Goal: Information Seeking & Learning: Learn about a topic

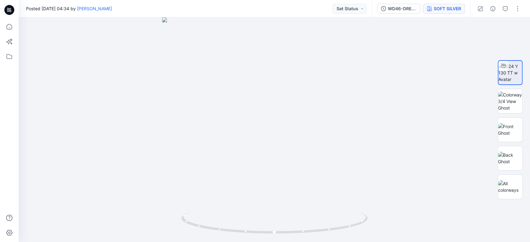
click at [454, 13] on button "SOFT SILVER" at bounding box center [444, 9] width 42 height 10
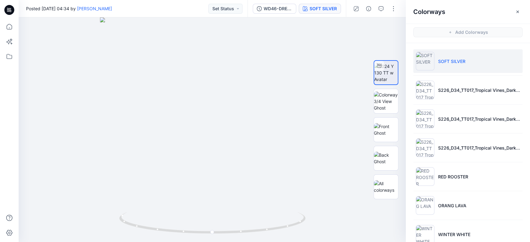
scroll to position [99, 0]
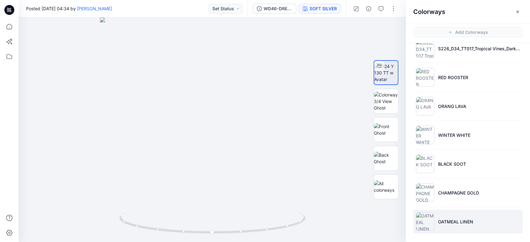
click at [453, 220] on p "OATMEAL LINEN" at bounding box center [455, 221] width 35 height 7
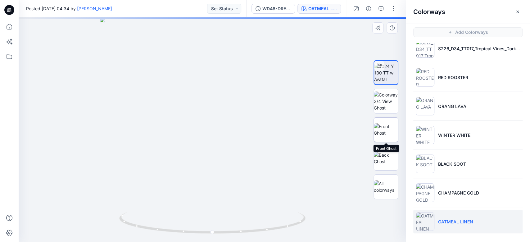
click at [391, 132] on img at bounding box center [386, 129] width 24 height 13
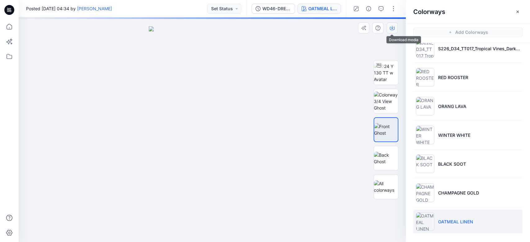
click at [397, 32] on button "button" at bounding box center [391, 27] width 11 height 11
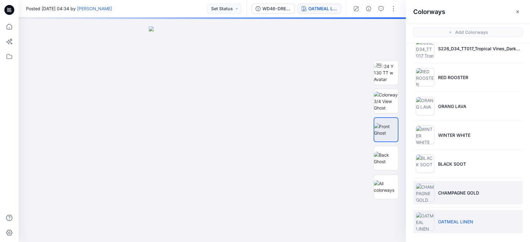
click at [451, 196] on li "CHAMPAGNE GOLD" at bounding box center [467, 193] width 109 height 24
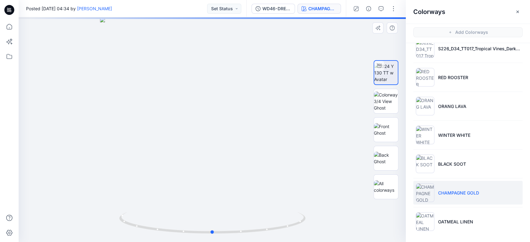
drag, startPoint x: 273, startPoint y: 171, endPoint x: 287, endPoint y: 173, distance: 13.7
click at [274, 171] on div at bounding box center [212, 129] width 387 height 225
click at [390, 134] on img at bounding box center [386, 129] width 24 height 13
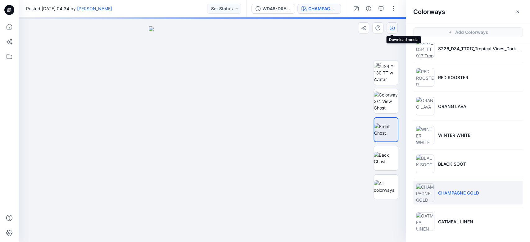
click at [392, 29] on icon "button" at bounding box center [391, 27] width 5 height 5
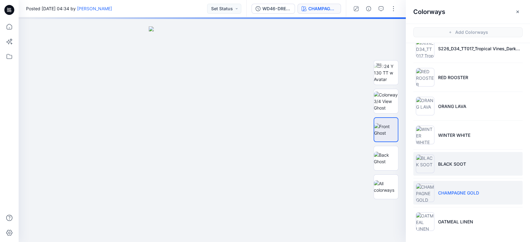
click at [460, 163] on p "BLACK SOOT" at bounding box center [452, 164] width 28 height 7
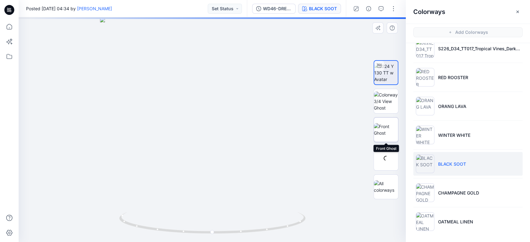
click at [387, 129] on img at bounding box center [386, 129] width 24 height 13
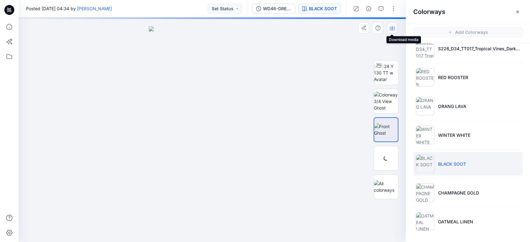
click at [395, 28] on button "button" at bounding box center [391, 27] width 11 height 11
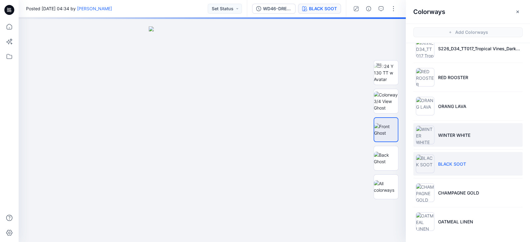
click at [462, 137] on p "WINTER WHITE" at bounding box center [454, 135] width 32 height 7
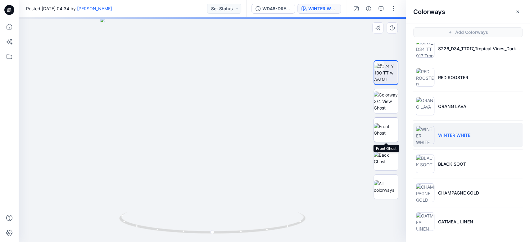
click at [384, 127] on img at bounding box center [386, 129] width 24 height 13
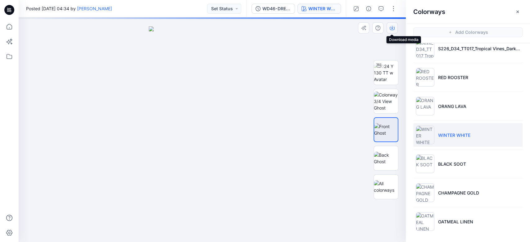
click at [394, 26] on icon "button" at bounding box center [391, 27] width 5 height 5
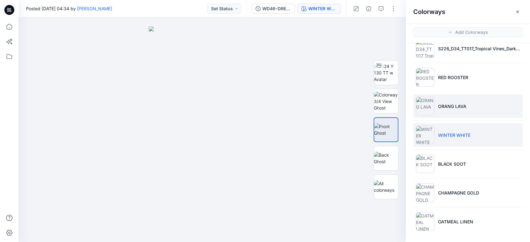
drag, startPoint x: 503, startPoint y: 97, endPoint x: 502, endPoint y: 101, distance: 5.1
click at [503, 98] on li "ORANG LAVA" at bounding box center [467, 106] width 109 height 24
click at [468, 106] on li "ORANG LAVA" at bounding box center [467, 106] width 109 height 24
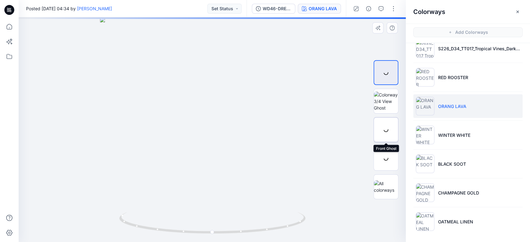
click at [388, 132] on div at bounding box center [385, 129] width 25 height 25
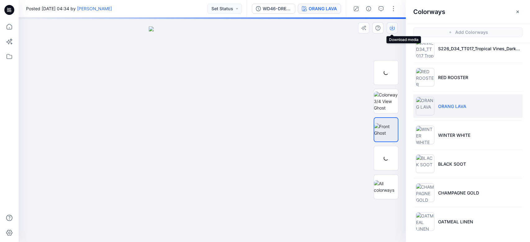
click at [394, 30] on icon "button" at bounding box center [391, 27] width 5 height 5
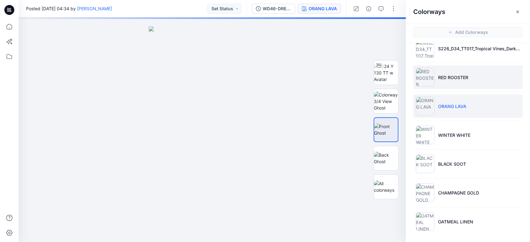
click at [461, 81] on li "RED ROOSTER" at bounding box center [467, 77] width 109 height 24
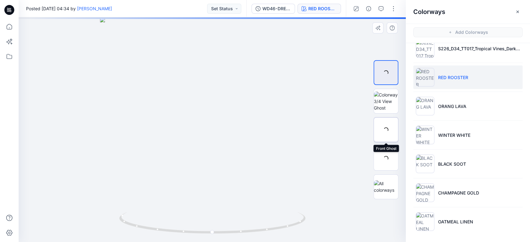
click at [385, 131] on div at bounding box center [385, 129] width 25 height 25
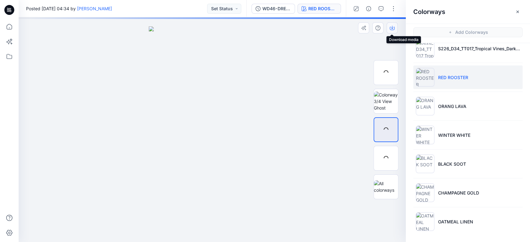
click at [395, 29] on button "button" at bounding box center [391, 27] width 11 height 11
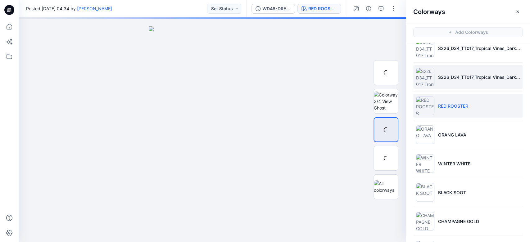
scroll to position [58, 0]
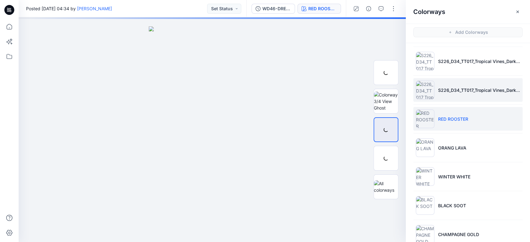
click at [492, 93] on li "S226_D34_TT017_Tropical Vines_Darkest Brown_64cm (2) 2" at bounding box center [467, 90] width 109 height 24
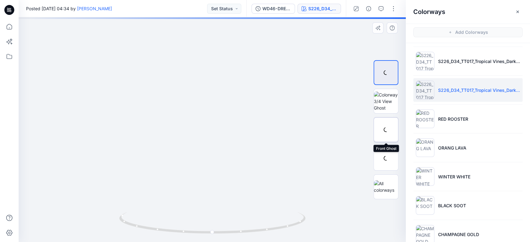
click at [385, 130] on div at bounding box center [385, 129] width 25 height 25
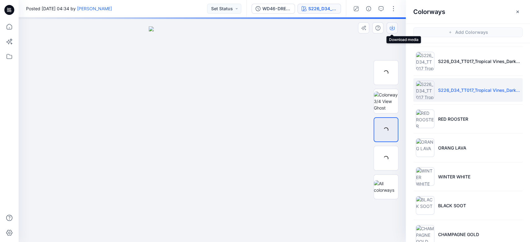
click at [394, 28] on icon "button" at bounding box center [391, 28] width 5 height 3
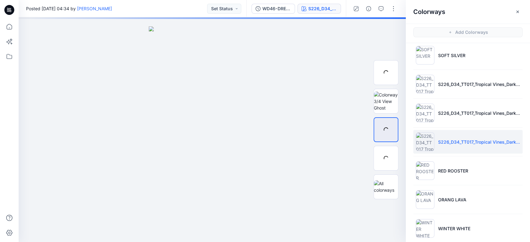
scroll to position [0, 0]
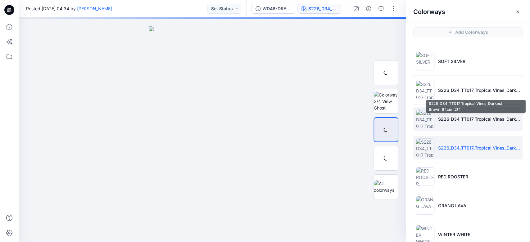
click at [474, 121] on p "S226_D34_TT017_Tropical Vines_Darkest Brown_64cm (2) 1" at bounding box center [479, 119] width 82 height 7
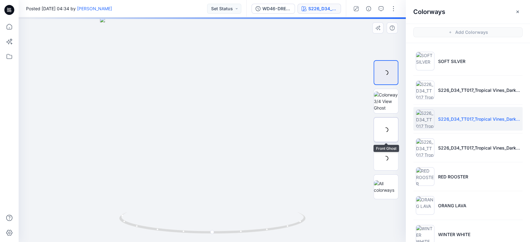
click at [389, 132] on div at bounding box center [385, 129] width 25 height 25
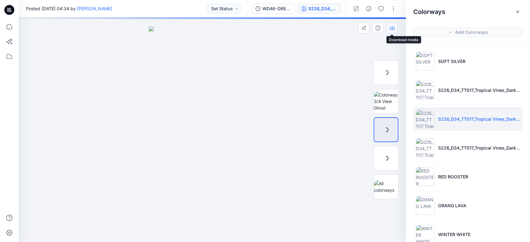
click at [392, 24] on button "button" at bounding box center [391, 27] width 11 height 11
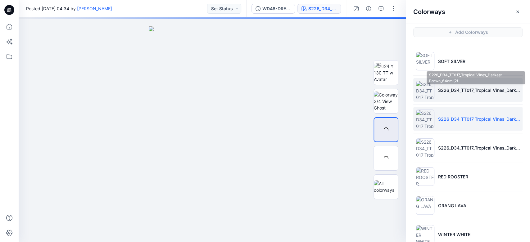
click at [453, 93] on li "S226_D34_TT017_Tropical Vines_Darkest Brown_64cm (2)" at bounding box center [467, 90] width 109 height 24
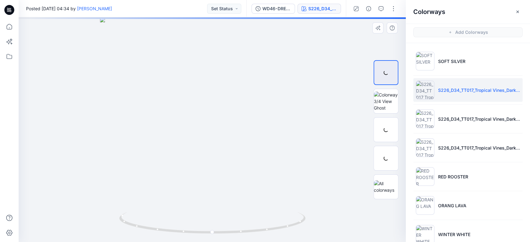
click at [277, 116] on div at bounding box center [212, 129] width 387 height 225
click at [388, 129] on div at bounding box center [385, 129] width 25 height 25
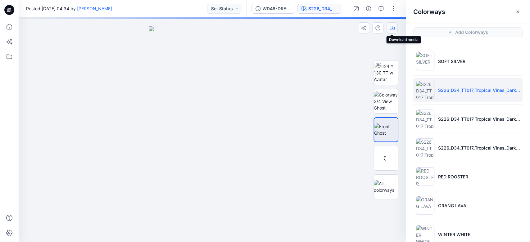
click at [391, 26] on icon "button" at bounding box center [391, 27] width 5 height 5
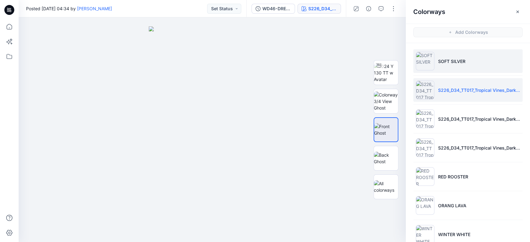
click at [444, 58] on p "SOFT SILVER" at bounding box center [451, 61] width 27 height 7
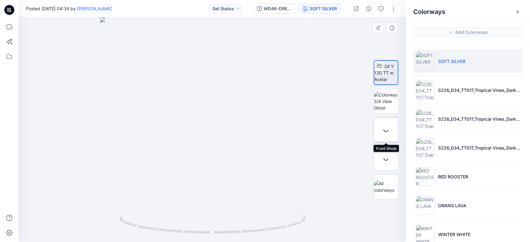
click at [391, 134] on div at bounding box center [385, 129] width 25 height 25
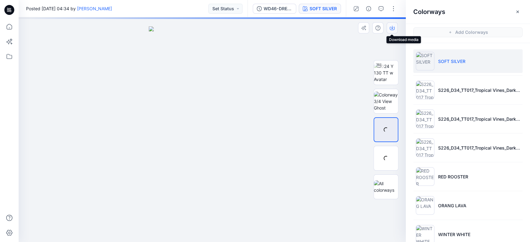
click at [391, 27] on icon "button" at bounding box center [391, 27] width 5 height 5
click at [384, 159] on div at bounding box center [385, 158] width 25 height 25
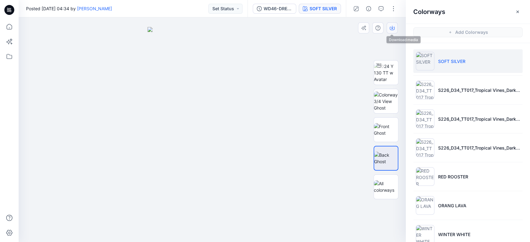
click at [389, 30] on button "button" at bounding box center [391, 27] width 11 height 11
click at [359, 11] on button "button" at bounding box center [356, 9] width 10 height 10
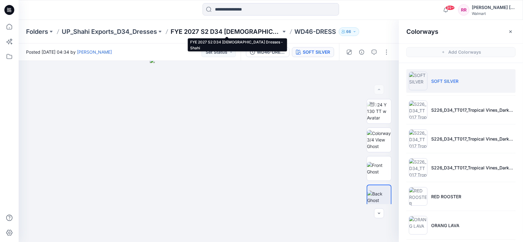
click at [186, 33] on p "FYE 2027 S2 D34 [DEMOGRAPHIC_DATA] Dresses - Shahi" at bounding box center [226, 31] width 110 height 9
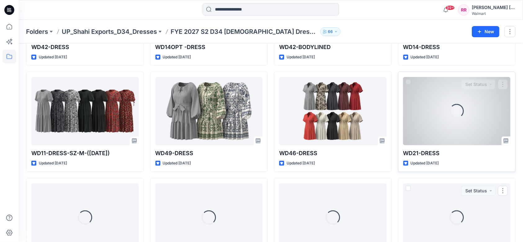
scroll to position [169, 0]
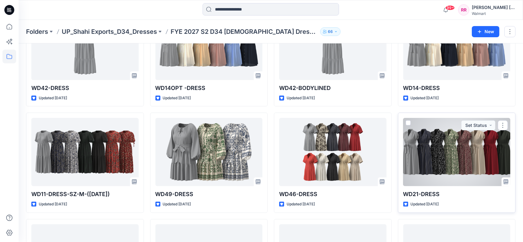
click at [452, 163] on div at bounding box center [456, 152] width 107 height 68
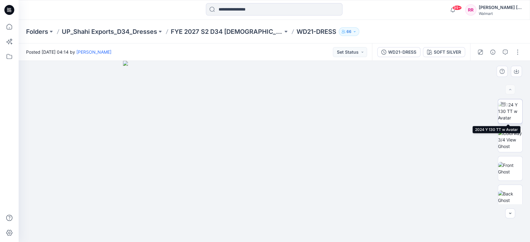
click at [512, 115] on img at bounding box center [510, 111] width 24 height 20
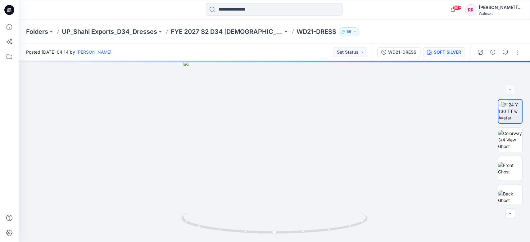
click at [454, 54] on div "SOFT SILVER" at bounding box center [447, 52] width 27 height 7
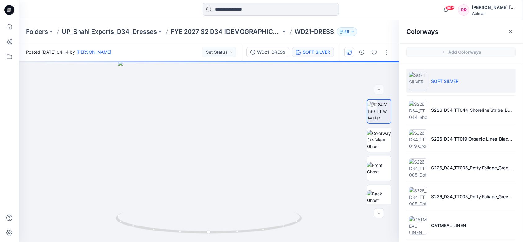
click at [350, 56] on button "button" at bounding box center [349, 52] width 10 height 10
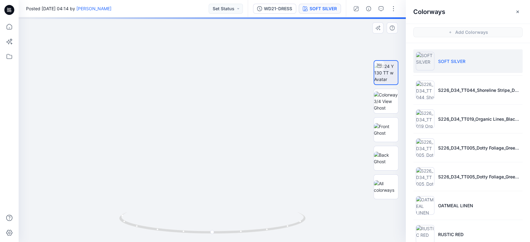
drag, startPoint x: 227, startPoint y: 145, endPoint x: 220, endPoint y: 79, distance: 66.6
click at [222, 79] on img at bounding box center [212, 87] width 310 height 310
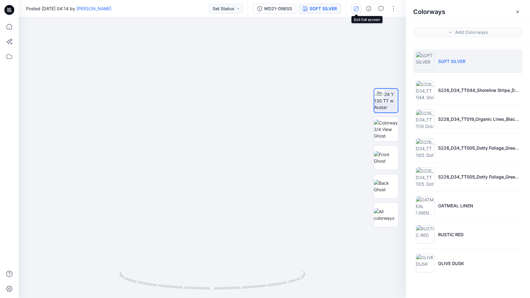
click at [358, 11] on button "button" at bounding box center [356, 9] width 10 height 10
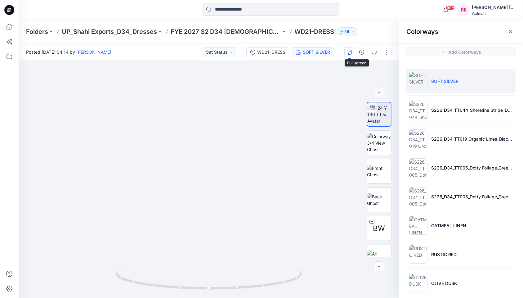
click at [350, 47] on button "button" at bounding box center [349, 52] width 10 height 10
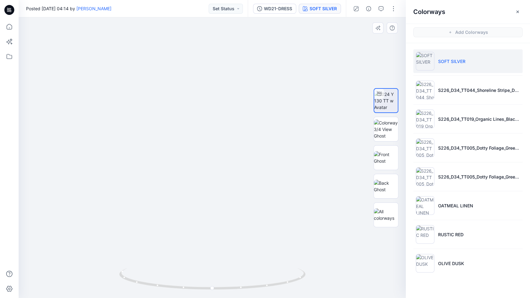
click at [108, 58] on img at bounding box center [212, 117] width 362 height 362
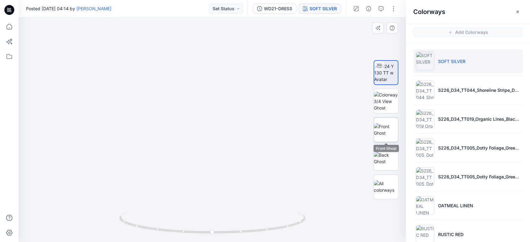
click at [388, 127] on img at bounding box center [386, 129] width 24 height 13
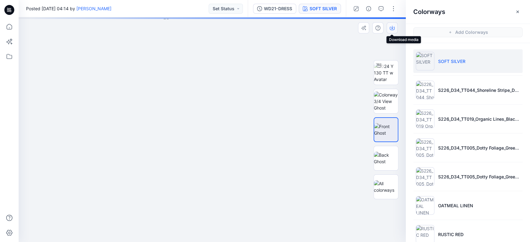
click at [394, 29] on icon "button" at bounding box center [391, 27] width 5 height 5
click at [387, 152] on img at bounding box center [386, 158] width 24 height 13
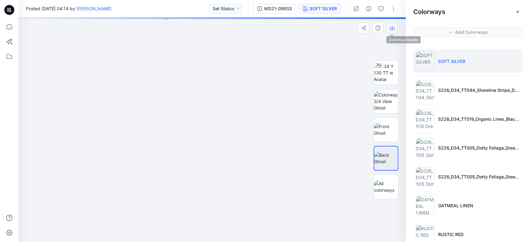
click at [392, 31] on button "button" at bounding box center [391, 27] width 11 height 11
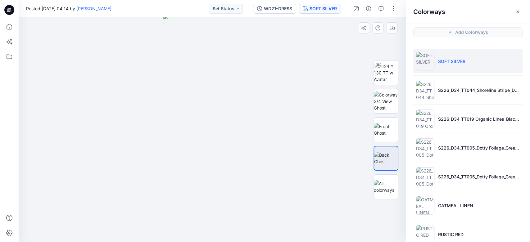
click at [301, 86] on div at bounding box center [212, 129] width 387 height 225
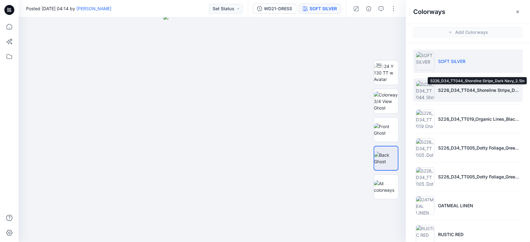
click at [462, 92] on p "S226_D34_TT044_Shoreline Stripe_Dark Navy_2.5in" at bounding box center [479, 90] width 82 height 7
click at [463, 92] on p "S226_D34_TT044_Shoreline Stripe_Dark Navy_2.5in" at bounding box center [479, 90] width 82 height 7
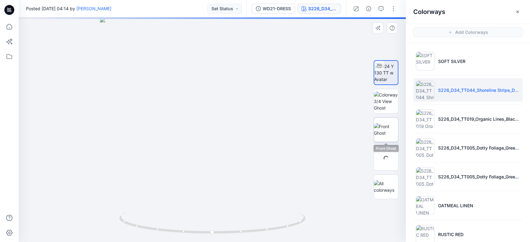
click at [387, 135] on img at bounding box center [386, 129] width 24 height 13
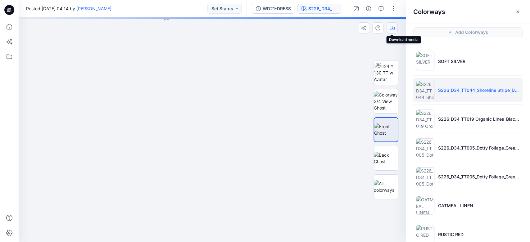
click at [394, 30] on button "button" at bounding box center [391, 27] width 11 height 11
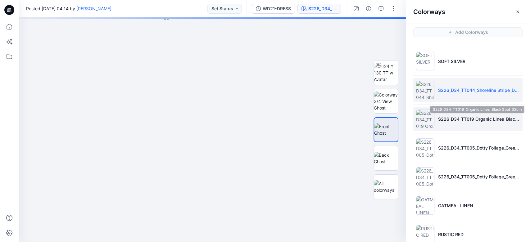
click at [464, 119] on p "S226_D34_TT019_Organic Lines_Black Soot_32cm" at bounding box center [479, 119] width 82 height 7
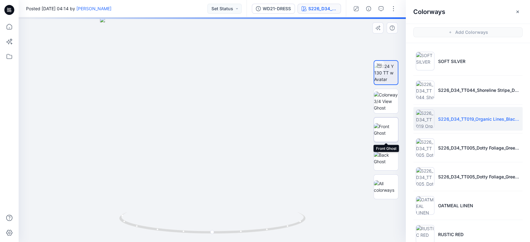
click at [389, 127] on img at bounding box center [386, 129] width 24 height 13
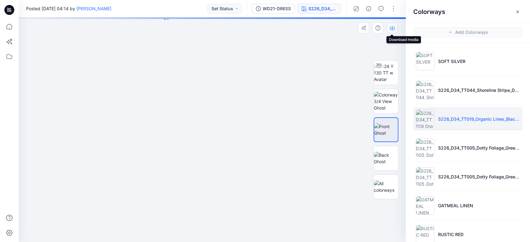
click at [393, 29] on icon "button" at bounding box center [391, 27] width 5 height 5
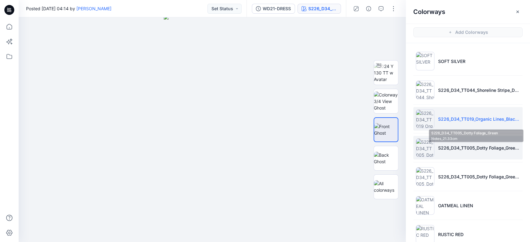
click at [491, 144] on li "S226_D34_TT005_Dotty Foliage_Green Notes_21.33cm" at bounding box center [467, 148] width 109 height 24
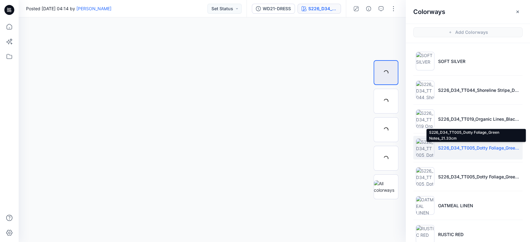
click at [489, 148] on p "S226_D34_TT005_Dotty Foliage_Green Notes_21.33cm" at bounding box center [479, 148] width 82 height 7
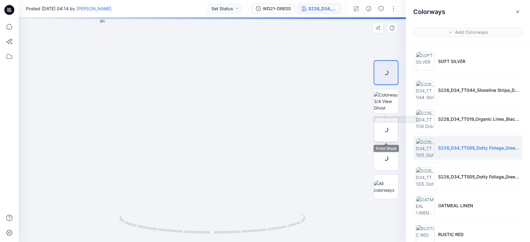
click at [386, 128] on div at bounding box center [385, 129] width 25 height 25
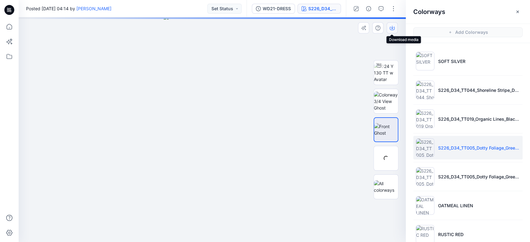
click at [392, 28] on icon "button" at bounding box center [392, 27] width 2 height 3
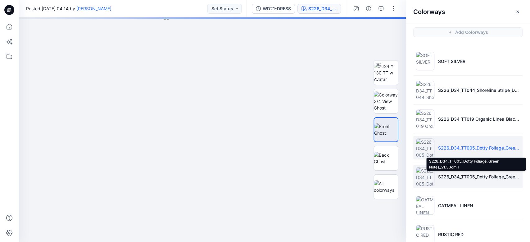
click at [451, 173] on p "S226_D34_TT005_Dotty Foliage_Green Notes_21.33cm 1" at bounding box center [479, 176] width 82 height 7
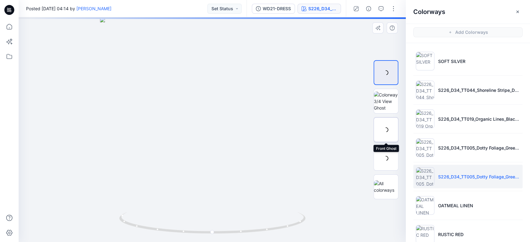
click at [390, 125] on div at bounding box center [385, 129] width 25 height 25
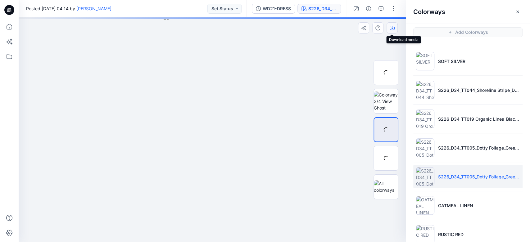
click at [391, 29] on icon "button" at bounding box center [392, 27] width 2 height 3
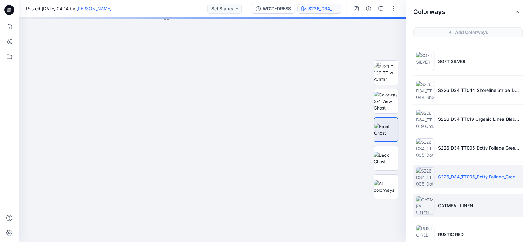
click at [458, 204] on p "OATMEAL LINEN" at bounding box center [455, 205] width 35 height 7
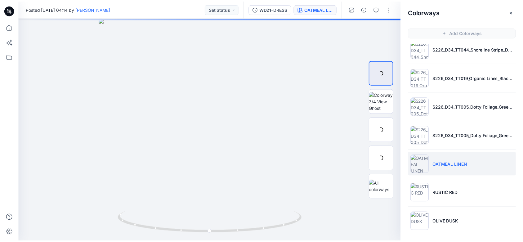
scroll to position [42, 0]
click at [297, 123] on div at bounding box center [212, 129] width 387 height 225
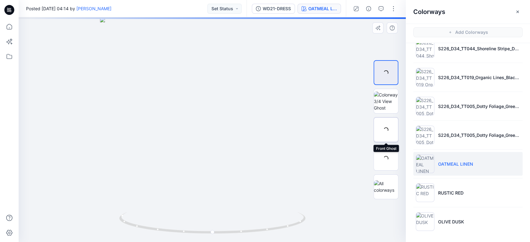
click at [387, 130] on div at bounding box center [385, 129] width 25 height 25
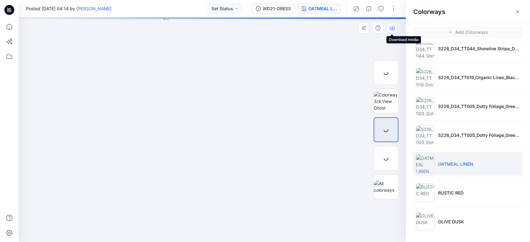
click at [394, 25] on icon "button" at bounding box center [391, 27] width 5 height 5
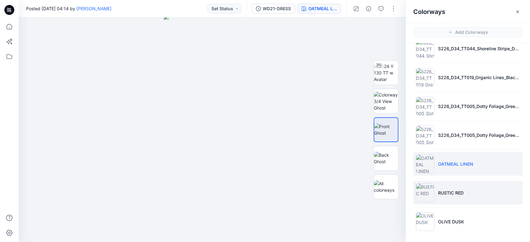
drag, startPoint x: 427, startPoint y: 196, endPoint x: 425, endPoint y: 192, distance: 4.4
click at [428, 195] on img at bounding box center [425, 192] width 19 height 19
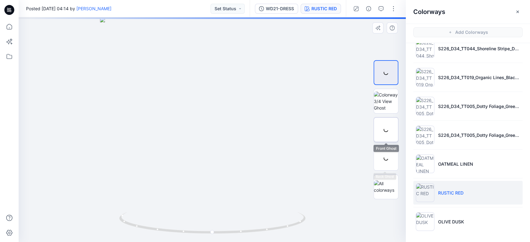
click at [386, 136] on div at bounding box center [385, 129] width 25 height 25
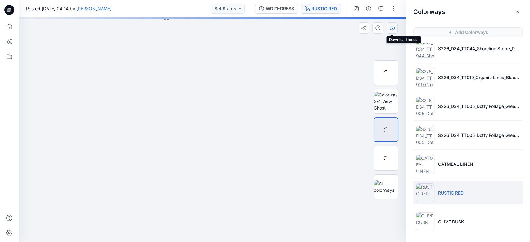
click at [394, 29] on icon "button" at bounding box center [391, 27] width 5 height 5
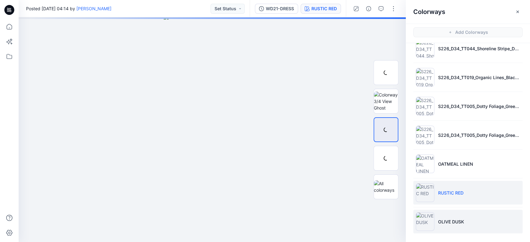
click at [452, 218] on p "OLIVE DUSK" at bounding box center [451, 221] width 26 height 7
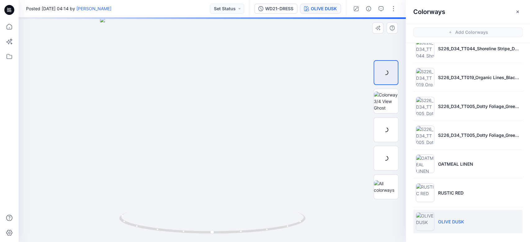
click at [307, 100] on img at bounding box center [212, 129] width 225 height 225
click at [392, 133] on img at bounding box center [386, 129] width 24 height 13
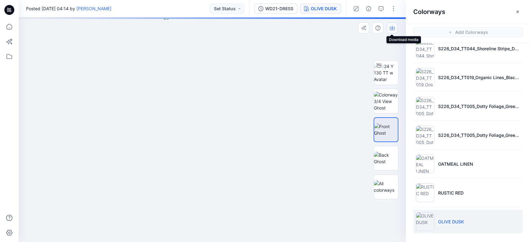
click at [392, 30] on icon "button" at bounding box center [391, 28] width 5 height 3
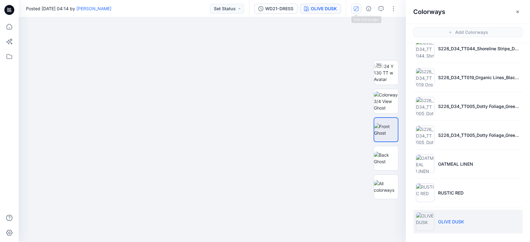
click at [355, 10] on icon "button" at bounding box center [355, 10] width 2 height 2
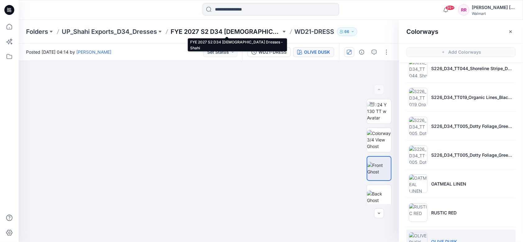
click at [186, 34] on p "FYE 2027 S2 D34 [DEMOGRAPHIC_DATA] Dresses - Shahi" at bounding box center [226, 31] width 110 height 9
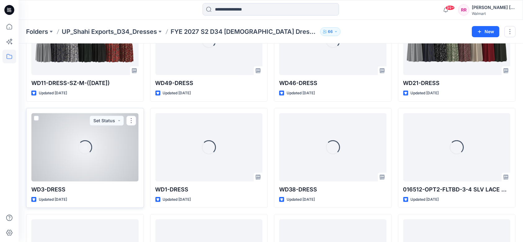
scroll to position [294, 0]
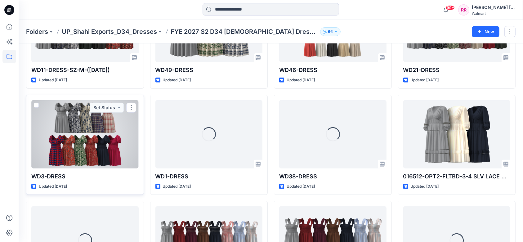
click at [101, 144] on div at bounding box center [84, 134] width 107 height 68
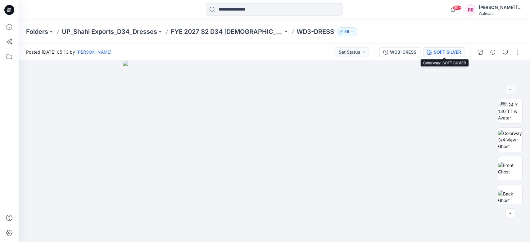
click at [445, 52] on div "SOFT SILVER" at bounding box center [447, 52] width 27 height 7
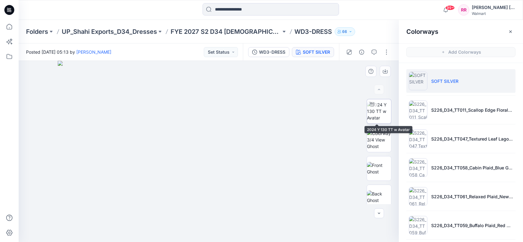
click at [382, 110] on img at bounding box center [379, 111] width 24 height 20
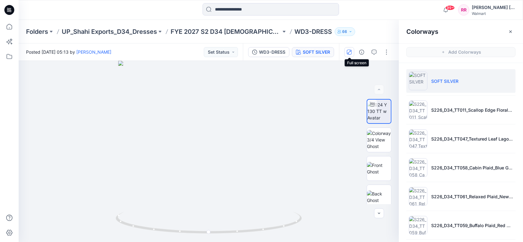
click at [351, 53] on icon "button" at bounding box center [349, 52] width 5 height 5
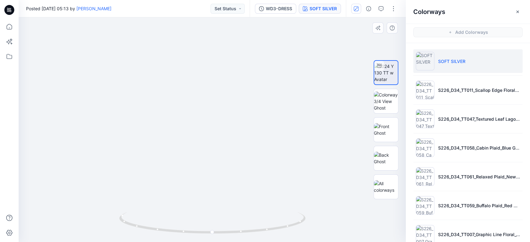
drag, startPoint x: 246, startPoint y: 170, endPoint x: 246, endPoint y: 134, distance: 35.7
click at [246, 134] on img at bounding box center [212, 69] width 396 height 346
drag, startPoint x: 242, startPoint y: 146, endPoint x: 242, endPoint y: 137, distance: 9.6
click at [242, 137] on img at bounding box center [212, 95] width 310 height 293
drag, startPoint x: 245, startPoint y: 139, endPoint x: 242, endPoint y: 123, distance: 16.3
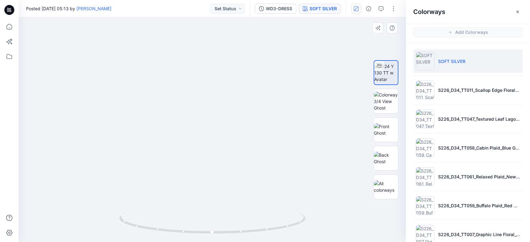
click at [242, 123] on img at bounding box center [212, 87] width 310 height 310
click at [379, 128] on img at bounding box center [386, 129] width 24 height 13
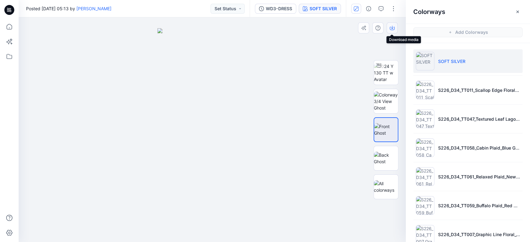
drag, startPoint x: 396, startPoint y: 29, endPoint x: 377, endPoint y: 61, distance: 37.4
click at [396, 29] on button "button" at bounding box center [391, 27] width 11 height 11
click at [380, 158] on img at bounding box center [386, 158] width 24 height 13
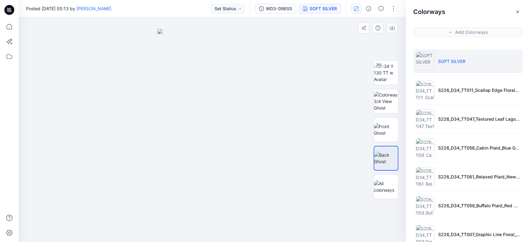
click at [325, 51] on div at bounding box center [212, 129] width 387 height 225
click at [391, 28] on icon "button" at bounding box center [391, 27] width 5 height 5
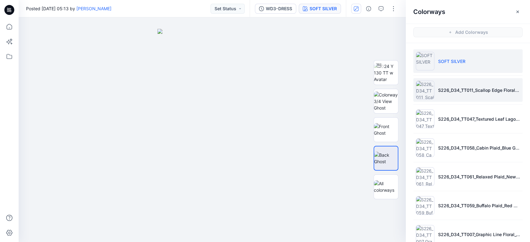
click at [450, 95] on li "S226_D34_TT011_Scallop Edge Floral_Dark Navy_Vivid White_21.33cm" at bounding box center [467, 90] width 109 height 24
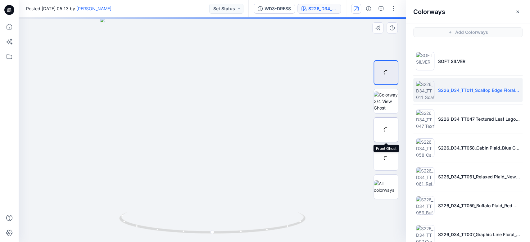
click at [387, 134] on div at bounding box center [385, 129] width 25 height 25
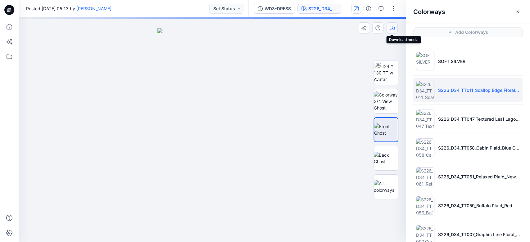
click at [393, 29] on icon "button" at bounding box center [391, 27] width 5 height 5
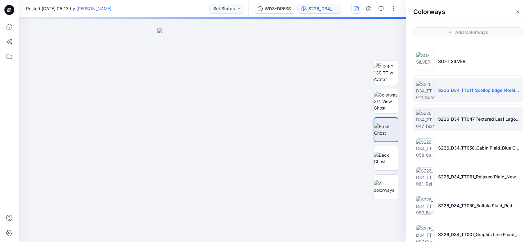
click at [455, 125] on li "S226_D34_TT047_Textured Leaf Lagoon_Porcelain Beige_Blue Glory_32cm" at bounding box center [467, 119] width 109 height 24
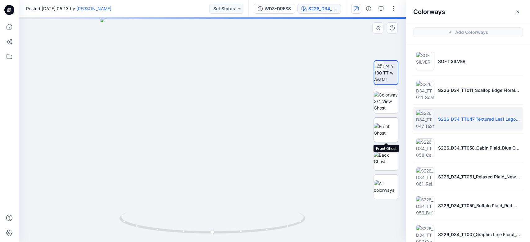
click at [386, 131] on img at bounding box center [386, 129] width 24 height 13
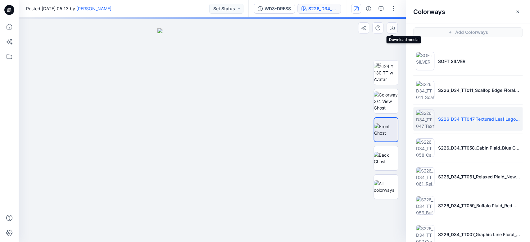
drag, startPoint x: 393, startPoint y: 28, endPoint x: 392, endPoint y: 37, distance: 8.8
click at [393, 28] on icon "button" at bounding box center [391, 27] width 5 height 5
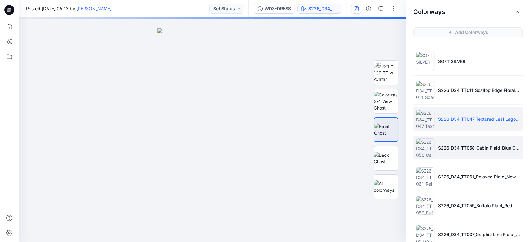
click at [455, 142] on li "S226_D34_TT058_Cabin Plaid_Blue Glory_2.55in" at bounding box center [467, 148] width 109 height 24
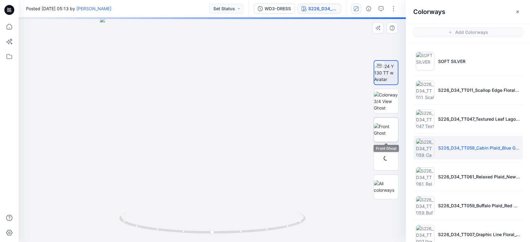
click at [386, 123] on img at bounding box center [386, 129] width 24 height 13
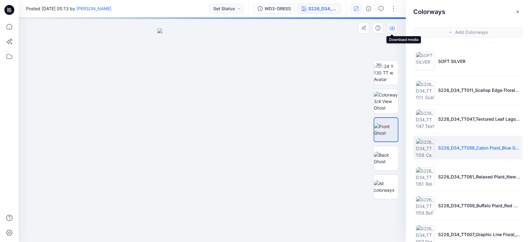
click at [392, 29] on icon "button" at bounding box center [392, 27] width 2 height 3
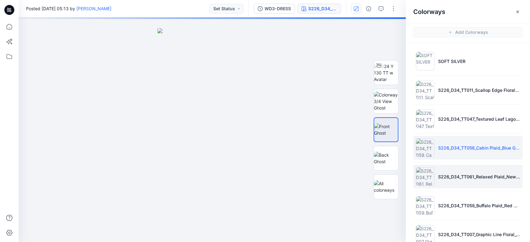
click at [452, 172] on li "S226_D34_TT061_Relaxed Plaid_New Ivory_5.87in" at bounding box center [467, 177] width 109 height 24
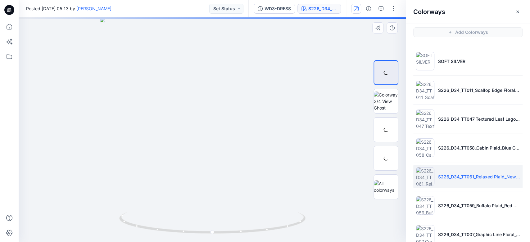
click at [321, 126] on div at bounding box center [212, 129] width 387 height 225
click at [387, 131] on div at bounding box center [385, 129] width 25 height 25
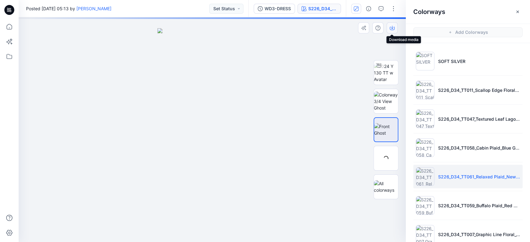
click at [394, 28] on icon "button" at bounding box center [391, 28] width 5 height 3
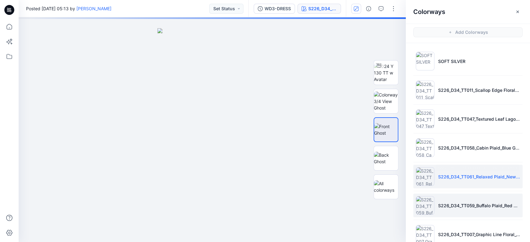
click at [464, 202] on p "S226_D34_TT059_Buffalo Plaid_Red Rooster_7.56in" at bounding box center [479, 205] width 82 height 7
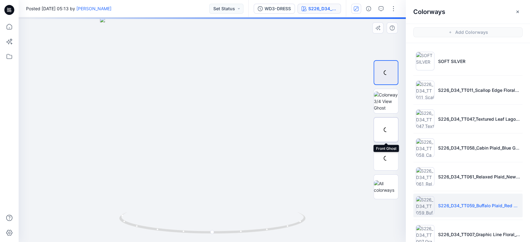
click at [389, 134] on div at bounding box center [385, 129] width 25 height 25
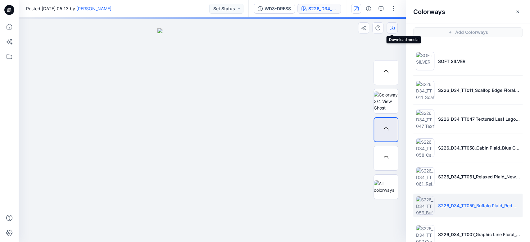
click at [393, 27] on icon "button" at bounding box center [391, 27] width 5 height 5
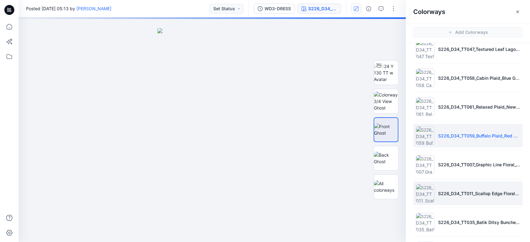
scroll to position [83, 0]
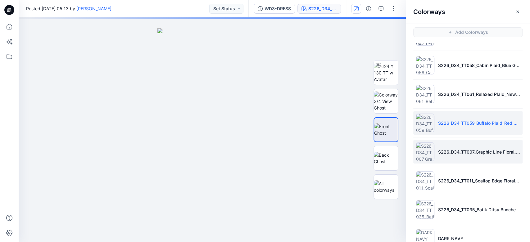
click at [463, 154] on p "S226_D34_TT007_Graphic Line Floral_Orange Lava_32cm" at bounding box center [479, 152] width 82 height 7
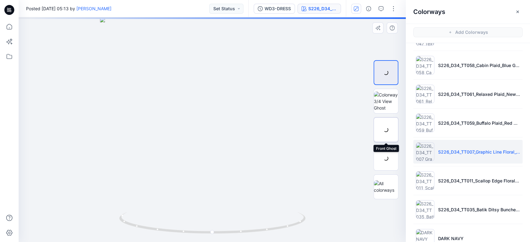
click at [388, 128] on div at bounding box center [385, 129] width 25 height 25
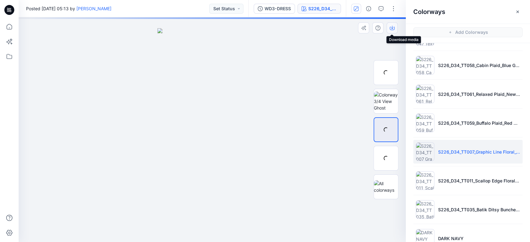
click at [391, 30] on icon "button" at bounding box center [391, 27] width 5 height 5
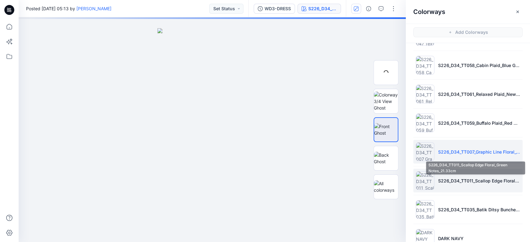
click at [459, 179] on p "S226_D34_TT011_Scallop Edge Floral_Green Notes_21.33cm" at bounding box center [479, 181] width 82 height 7
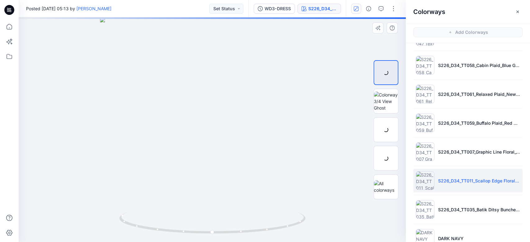
click at [314, 135] on div at bounding box center [212, 129] width 387 height 225
click at [386, 133] on div at bounding box center [385, 129] width 25 height 25
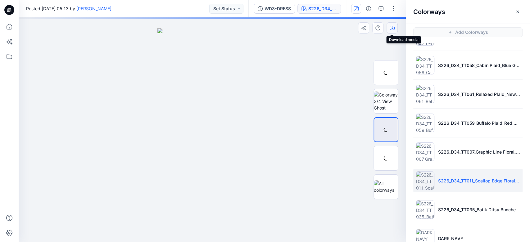
click at [392, 27] on icon "button" at bounding box center [392, 27] width 2 height 3
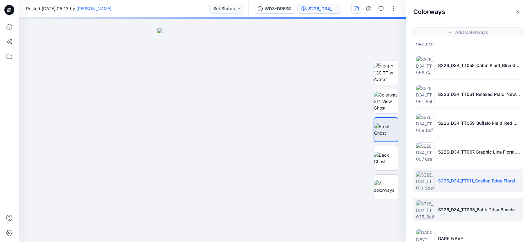
click at [462, 203] on li "S226_D34_TT035_Batik Ditsy Bunches_Rustic Red_7.11cm" at bounding box center [467, 210] width 109 height 24
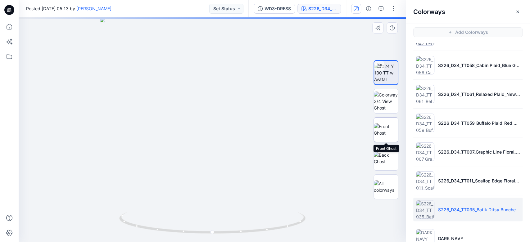
click at [388, 128] on div at bounding box center [385, 129] width 25 height 25
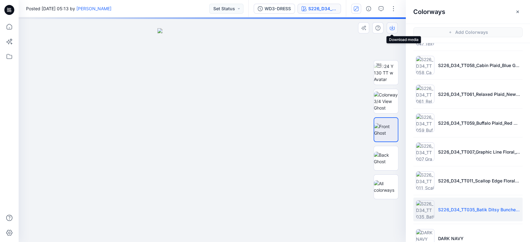
click at [395, 29] on button "button" at bounding box center [391, 27] width 11 height 11
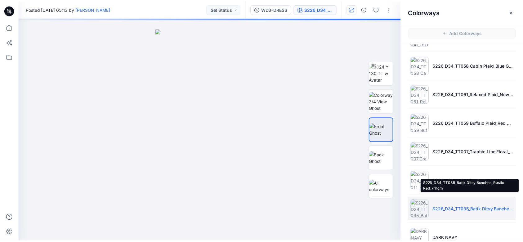
scroll to position [128, 0]
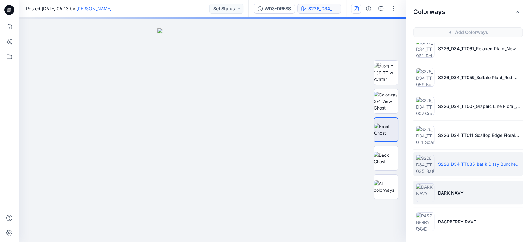
click at [448, 197] on li "DARK NAVY" at bounding box center [467, 193] width 109 height 24
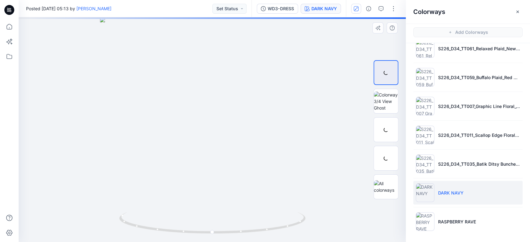
click at [323, 155] on div at bounding box center [212, 129] width 387 height 225
click at [386, 132] on div at bounding box center [385, 129] width 25 height 25
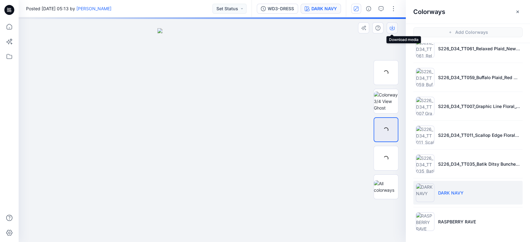
click at [392, 27] on icon "button" at bounding box center [391, 27] width 5 height 5
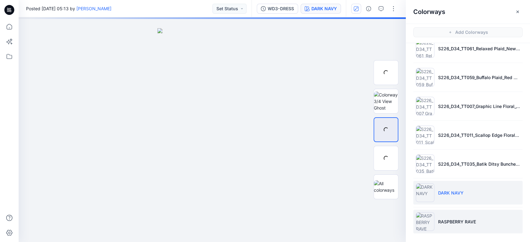
click at [457, 219] on p "RASPBERRY RAVE" at bounding box center [457, 221] width 38 height 7
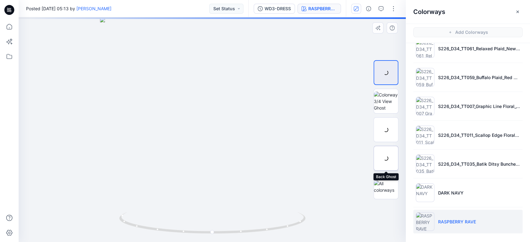
click at [387, 155] on div at bounding box center [385, 158] width 25 height 25
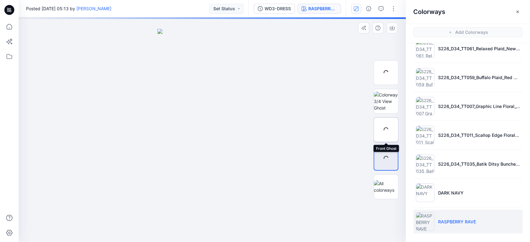
click at [385, 124] on div at bounding box center [385, 129] width 25 height 25
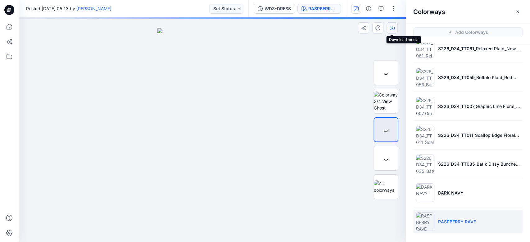
click at [391, 28] on icon "button" at bounding box center [392, 27] width 2 height 3
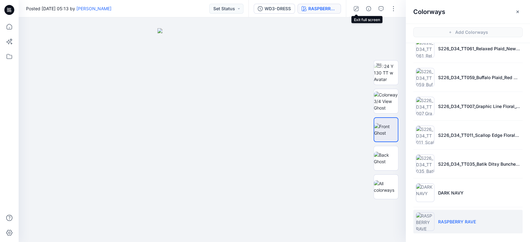
drag, startPoint x: 359, startPoint y: 7, endPoint x: 320, endPoint y: 51, distance: 58.5
click at [358, 7] on button "button" at bounding box center [356, 9] width 10 height 10
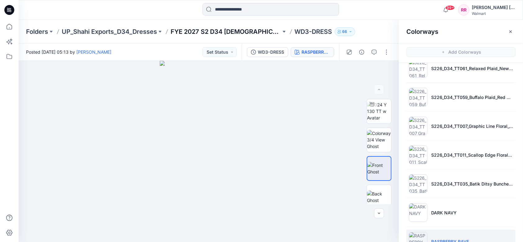
click at [212, 34] on p "FYE 2027 S2 D34 [DEMOGRAPHIC_DATA] Dresses - Shahi" at bounding box center [226, 31] width 110 height 9
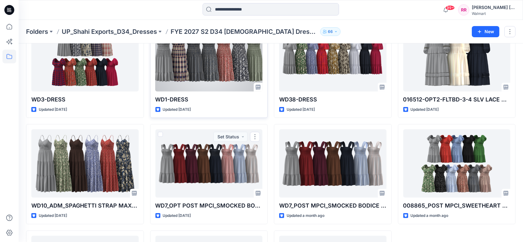
scroll to position [335, 0]
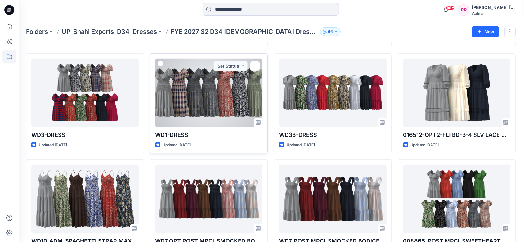
click at [196, 106] on div at bounding box center [208, 93] width 107 height 68
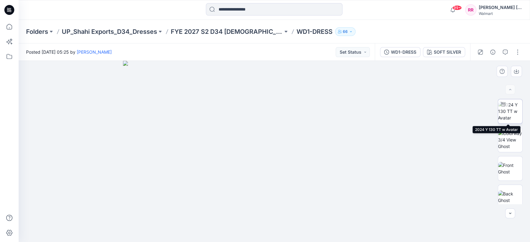
click at [510, 114] on img at bounding box center [510, 111] width 24 height 20
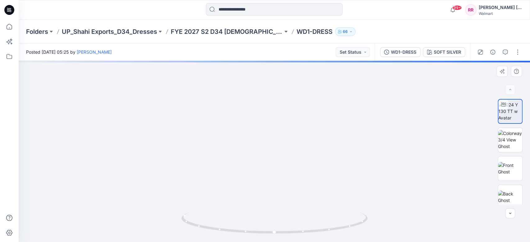
drag, startPoint x: 303, startPoint y: 184, endPoint x: 295, endPoint y: 150, distance: 35.3
click at [295, 150] on img at bounding box center [274, 112] width 270 height 259
click at [482, 54] on icon "button" at bounding box center [480, 52] width 5 height 5
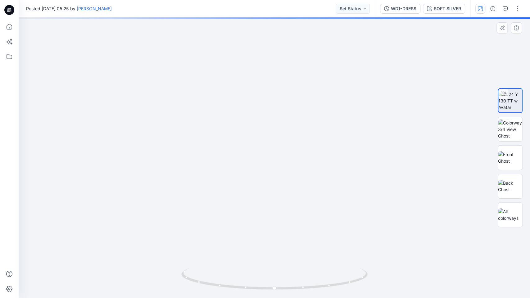
drag, startPoint x: 303, startPoint y: 169, endPoint x: 295, endPoint y: 117, distance: 51.7
click at [295, 118] on img at bounding box center [274, 117] width 362 height 362
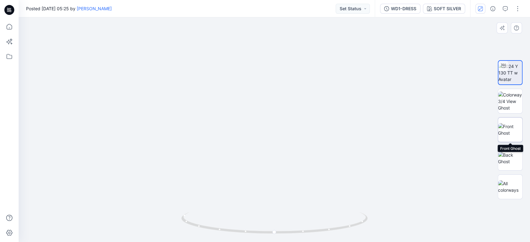
click at [513, 128] on img at bounding box center [510, 129] width 24 height 13
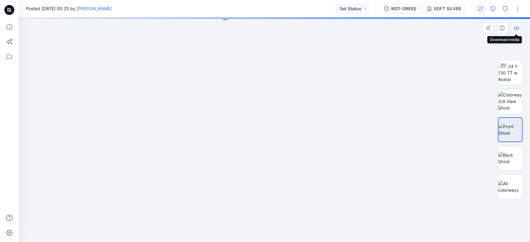
click at [518, 27] on icon "button" at bounding box center [516, 27] width 5 height 5
click at [509, 155] on img at bounding box center [510, 158] width 24 height 13
click at [518, 28] on icon "button" at bounding box center [516, 27] width 5 height 5
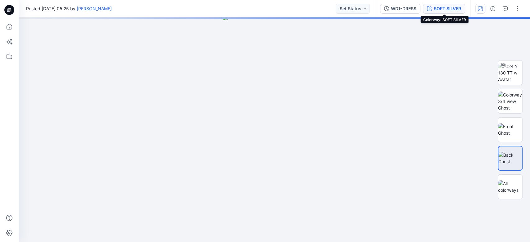
click at [449, 6] on div "SOFT SILVER" at bounding box center [447, 8] width 27 height 7
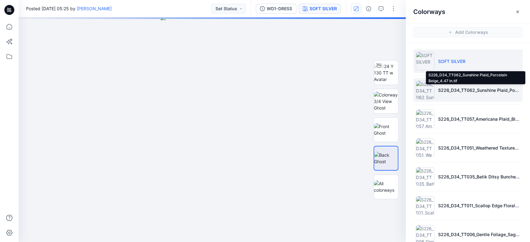
click at [447, 88] on p "S226_D34_TT062_Sunshine Plaid_Porcelain Beige_4.47 in.tif" at bounding box center [479, 90] width 82 height 7
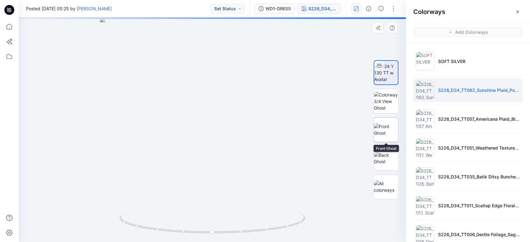
click at [389, 130] on img at bounding box center [386, 129] width 24 height 13
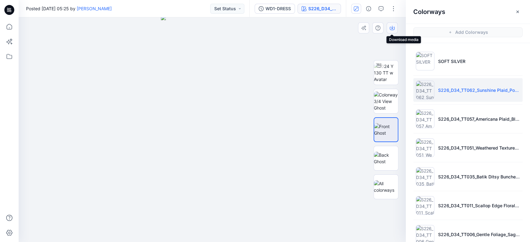
click at [394, 28] on icon "button" at bounding box center [391, 28] width 5 height 3
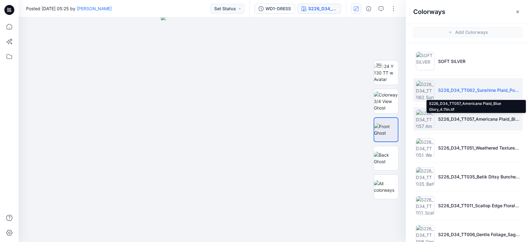
click at [444, 120] on p "S226_D34_TT057_Americana Plaid_Blue Glory_4.11in.tif" at bounding box center [479, 119] width 82 height 7
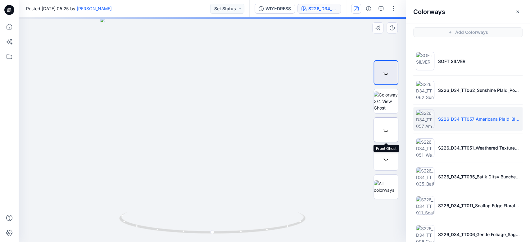
click at [385, 128] on div at bounding box center [385, 129] width 25 height 25
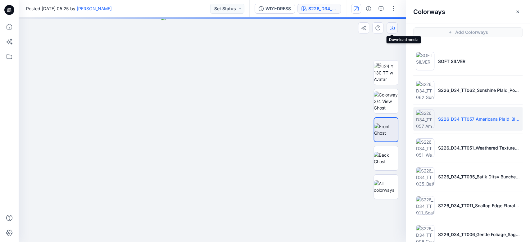
click at [392, 30] on icon "button" at bounding box center [391, 28] width 5 height 3
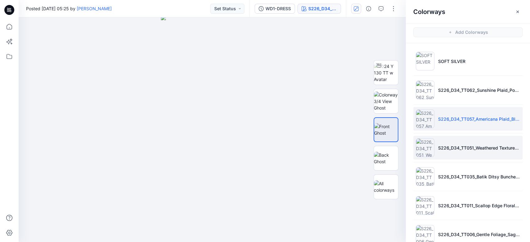
click at [462, 141] on li "S226_D34_TT051_Weathered Texture_Blue Glory_21.33cm.tif" at bounding box center [467, 148] width 109 height 24
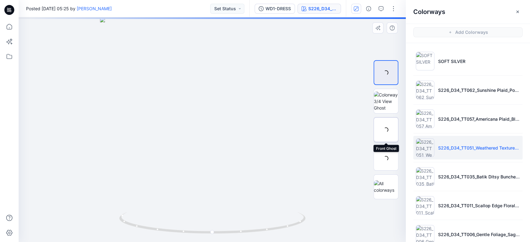
click at [391, 127] on div at bounding box center [385, 129] width 25 height 25
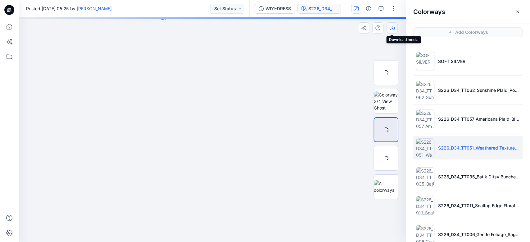
click at [394, 28] on icon "button" at bounding box center [391, 27] width 5 height 5
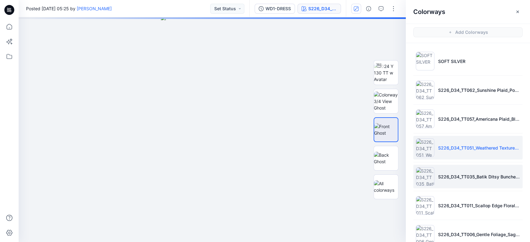
click at [457, 171] on li "S226_D34_TT035_Batik Ditsy Bunches_Red Rooster_16cm.tif" at bounding box center [467, 177] width 109 height 24
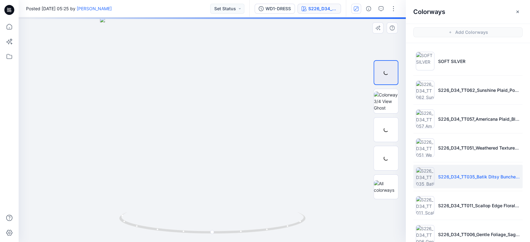
click at [323, 84] on div at bounding box center [212, 129] width 387 height 225
click at [389, 133] on div at bounding box center [385, 129] width 25 height 25
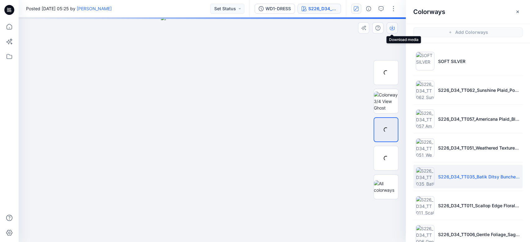
click at [393, 29] on icon "button" at bounding box center [391, 27] width 5 height 5
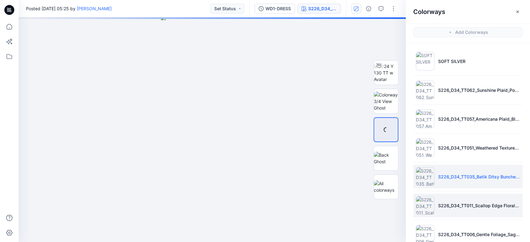
click at [453, 195] on li "S226_D34_TT011_Scallop Edge Floral_Dark Navy_Vivid White_21.33cm.tif" at bounding box center [467, 206] width 109 height 24
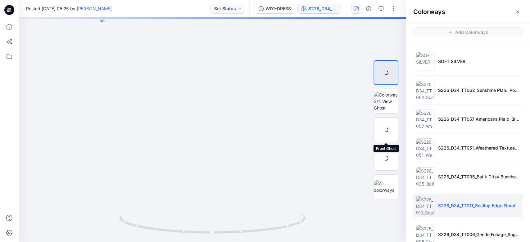
click at [387, 132] on div at bounding box center [385, 129] width 25 height 25
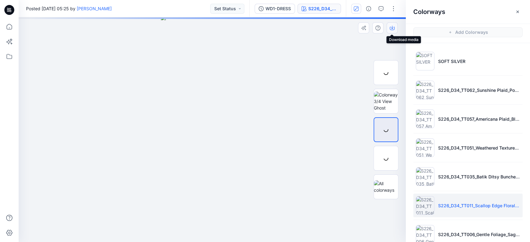
click at [394, 30] on button "button" at bounding box center [391, 27] width 11 height 11
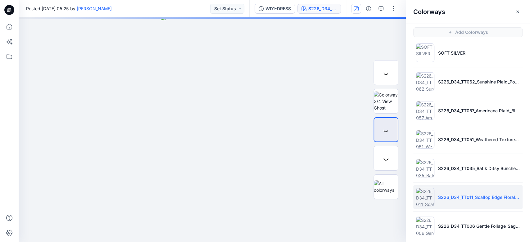
scroll to position [13, 0]
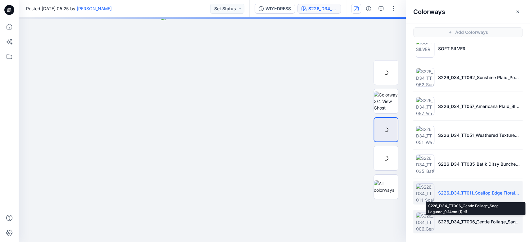
click at [450, 218] on p "S226_D34_TT006_Gentle Foliage_Sage Lagume_9.14cm (1).tif" at bounding box center [479, 221] width 82 height 7
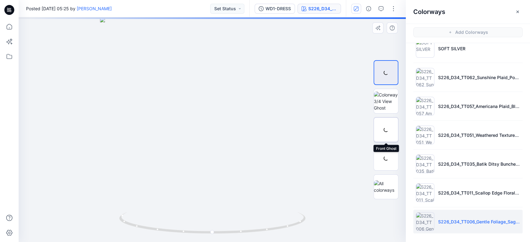
click at [390, 133] on div at bounding box center [385, 129] width 25 height 25
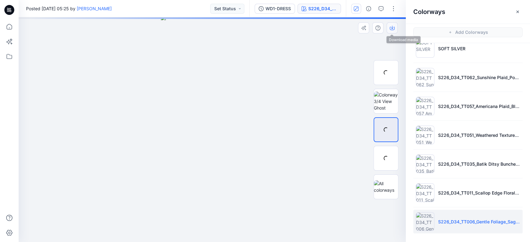
click at [393, 30] on icon "button" at bounding box center [391, 27] width 5 height 5
